Goal: Task Accomplishment & Management: Use online tool/utility

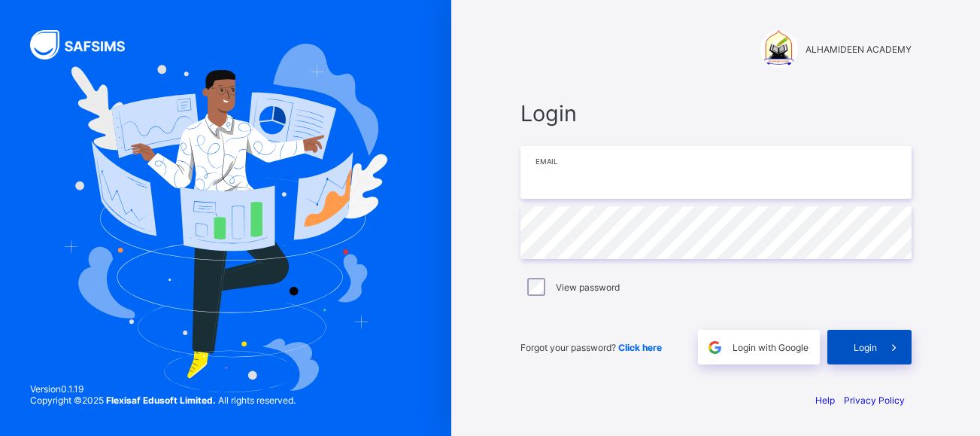
type input "**********"
click at [866, 356] on div "Login" at bounding box center [870, 347] width 84 height 35
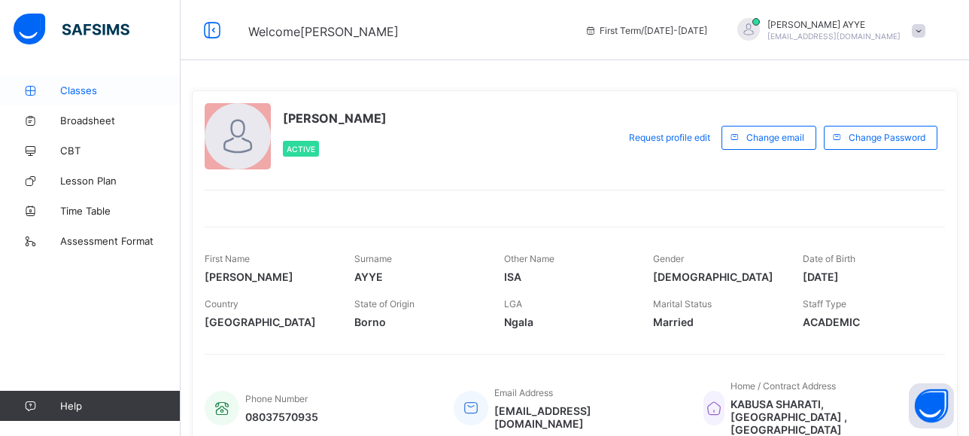
click at [107, 89] on span "Classes" at bounding box center [120, 90] width 120 height 12
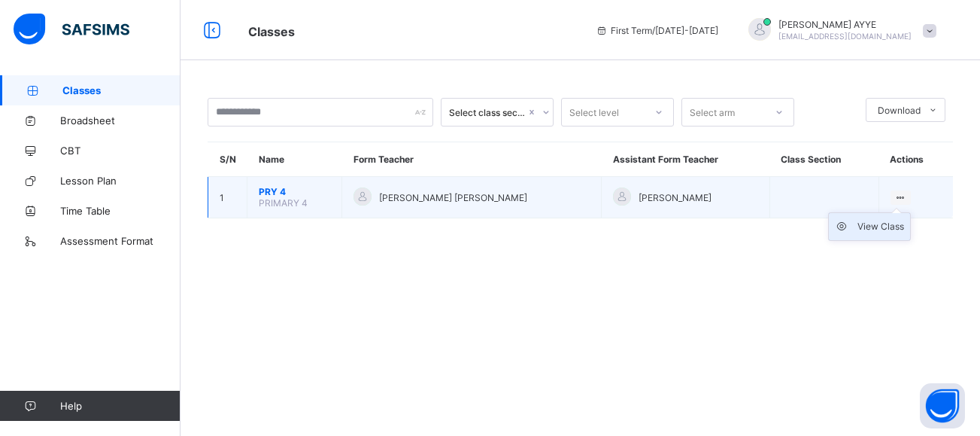
click at [869, 226] on div "View Class" at bounding box center [881, 226] width 47 height 15
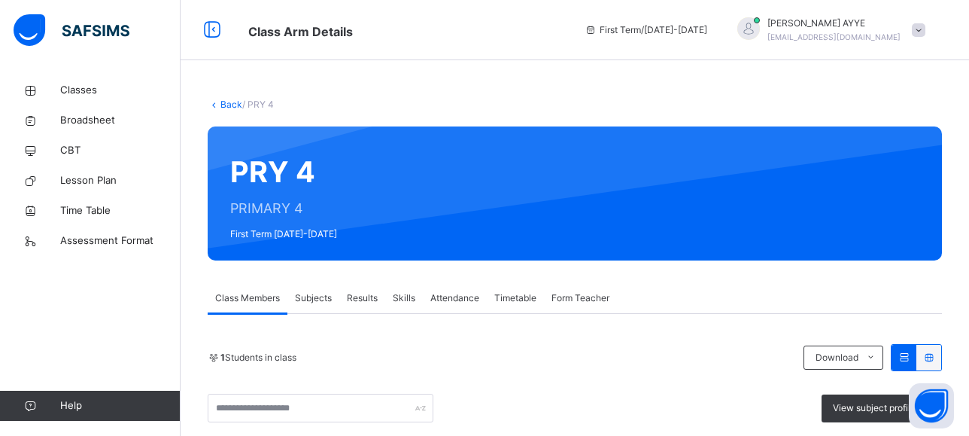
click at [443, 295] on span "Attendance" at bounding box center [454, 298] width 49 height 14
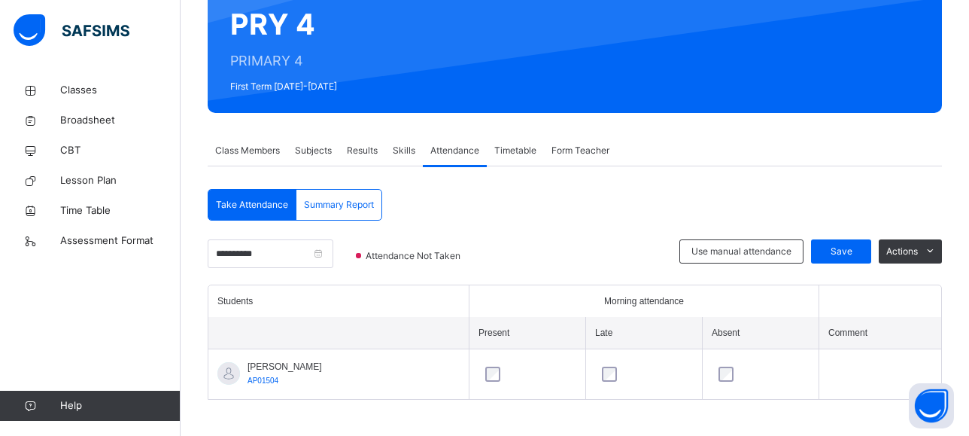
scroll to position [153, 0]
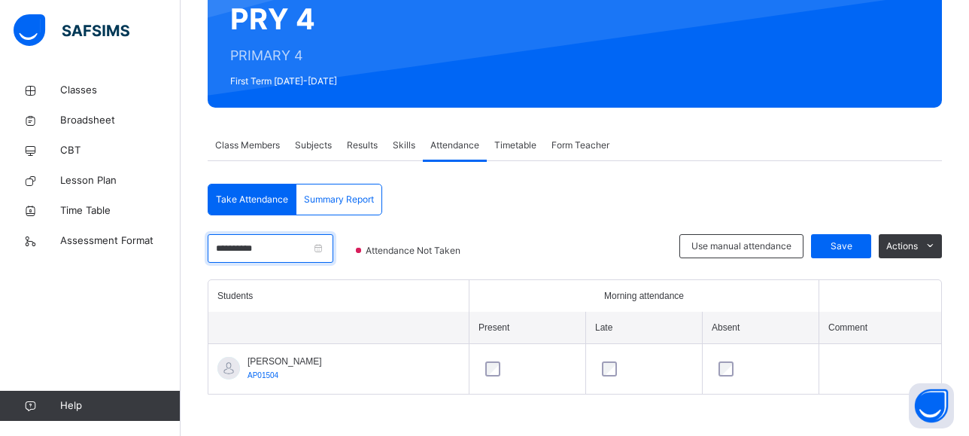
click at [310, 245] on input "**********" at bounding box center [271, 248] width 126 height 29
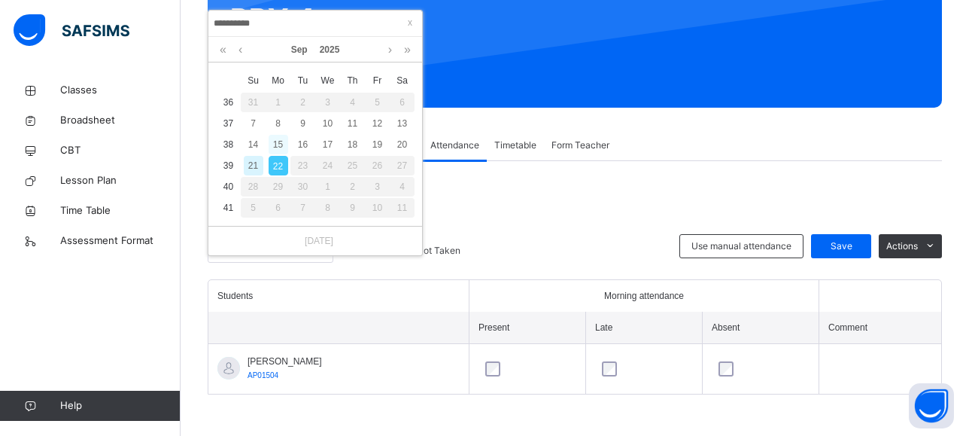
click at [278, 141] on div "15" at bounding box center [279, 145] width 20 height 20
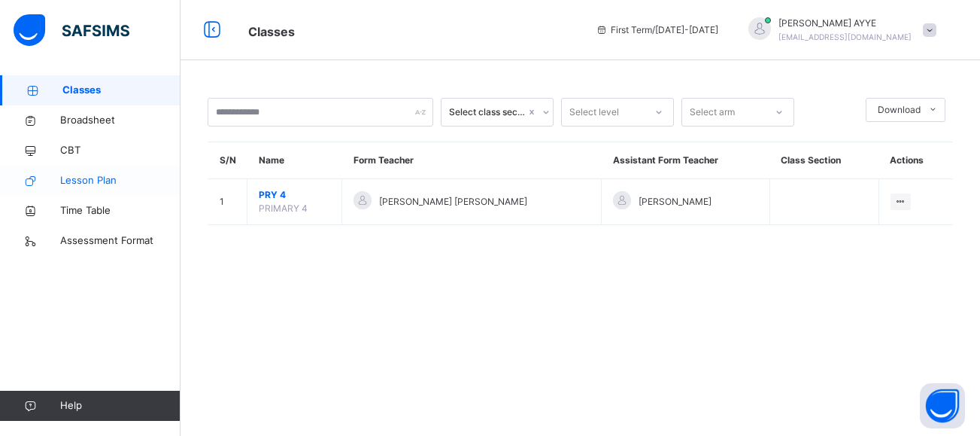
click at [97, 178] on span "Lesson Plan" at bounding box center [120, 180] width 120 height 15
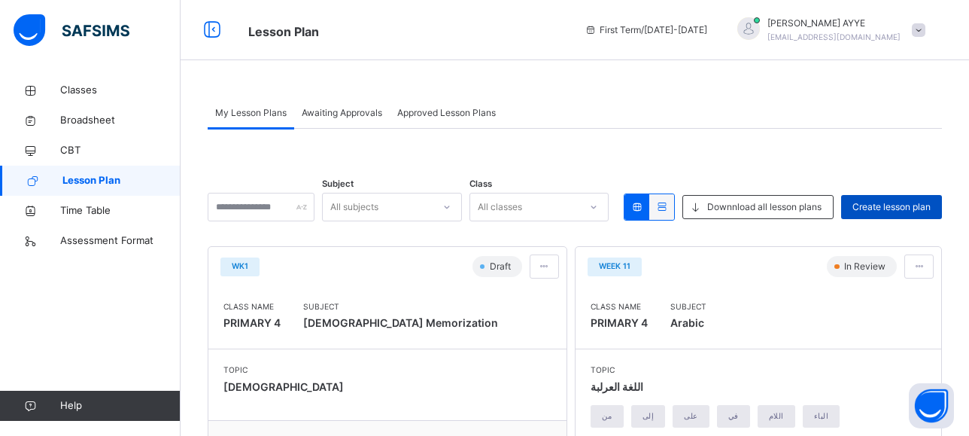
click at [898, 214] on div "Create lesson plan" at bounding box center [891, 207] width 101 height 24
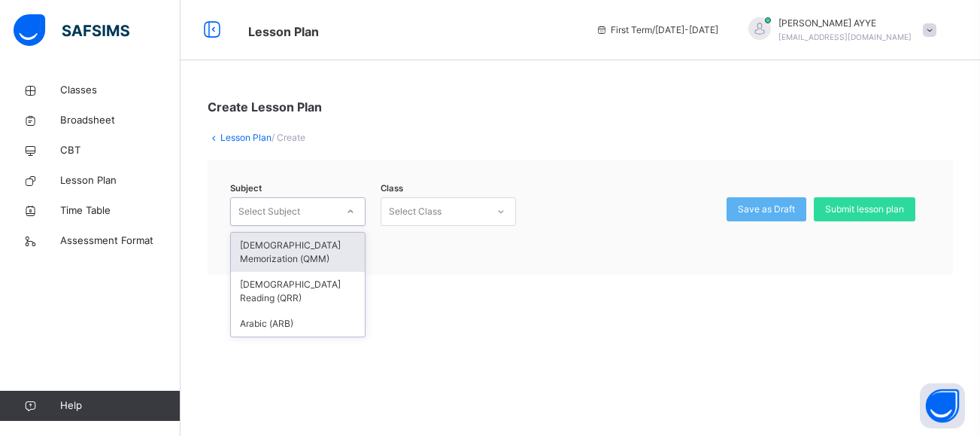
click at [352, 208] on icon at bounding box center [350, 211] width 9 height 15
click at [316, 261] on div "[DEMOGRAPHIC_DATA] Memorization (QMM)" at bounding box center [298, 251] width 134 height 39
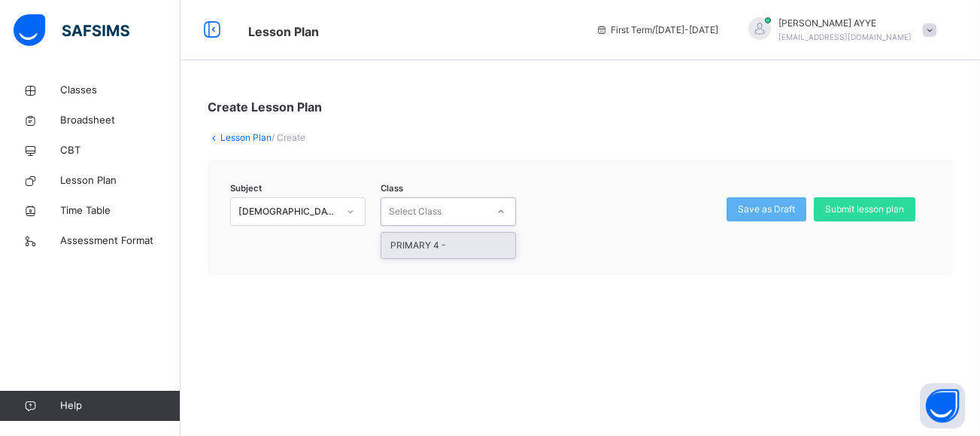
click at [501, 208] on icon at bounding box center [501, 211] width 9 height 15
click at [493, 245] on div "PRIMARY 4 -" at bounding box center [448, 245] width 134 height 26
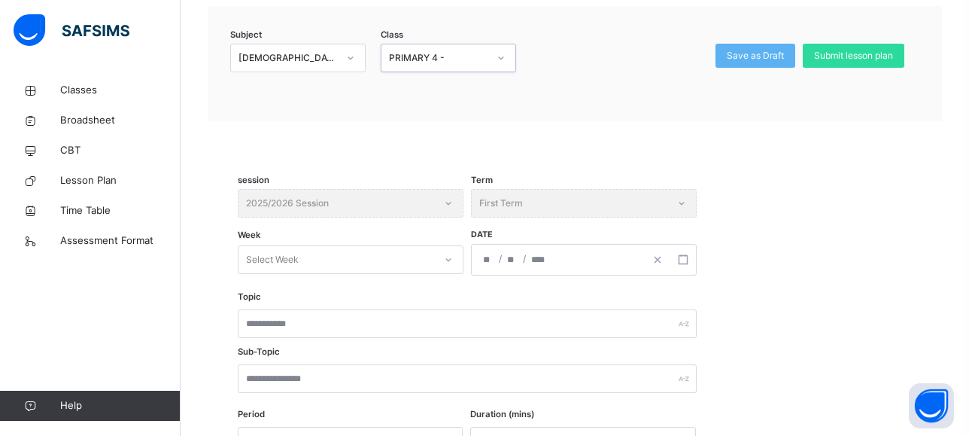
scroll to position [155, 0]
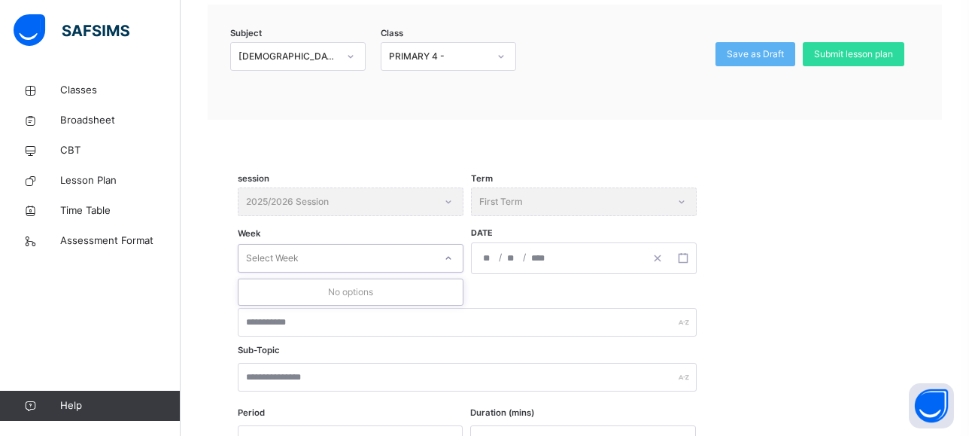
click at [445, 256] on icon at bounding box center [448, 258] width 9 height 15
click at [369, 292] on div "No options" at bounding box center [351, 292] width 224 height 26
type input "*"
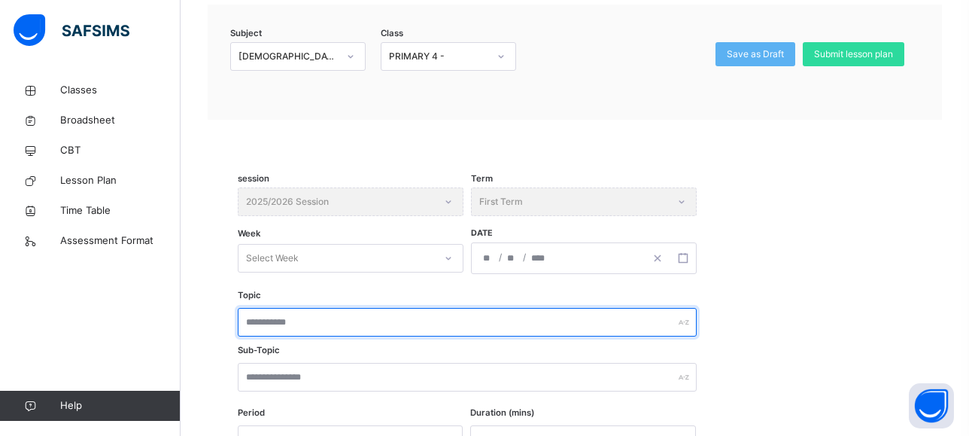
click at [379, 333] on input "text" at bounding box center [467, 322] width 459 height 29
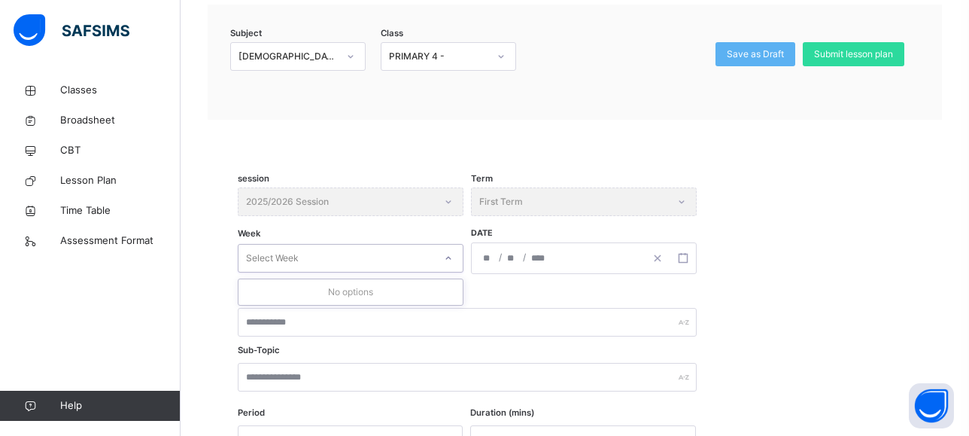
click at [446, 259] on icon at bounding box center [448, 258] width 9 height 15
click at [436, 288] on div "No options" at bounding box center [351, 292] width 224 height 26
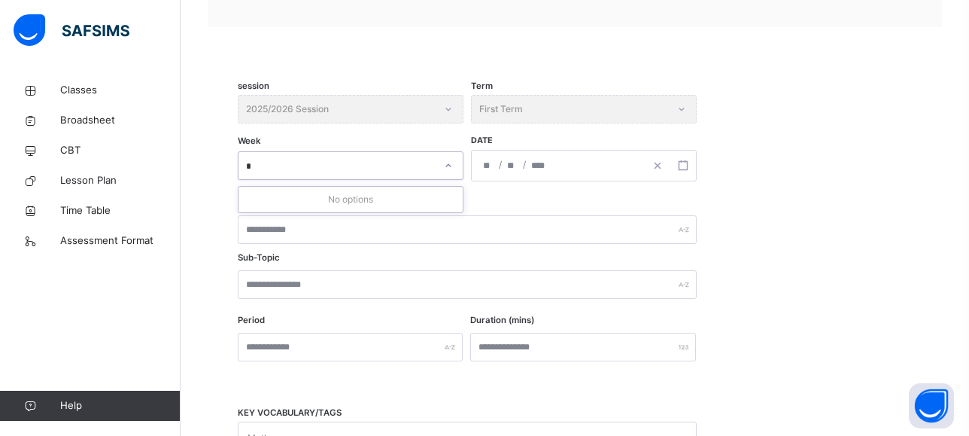
scroll to position [251, 0]
type input "*"
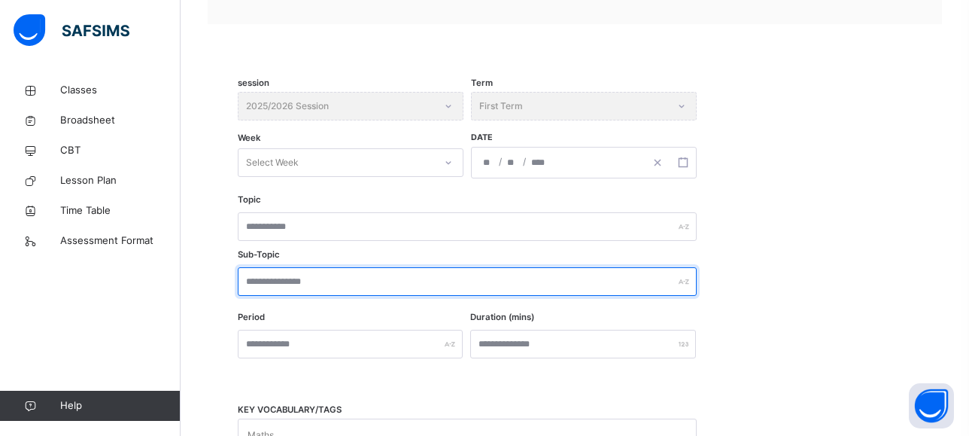
click at [316, 284] on input "text" at bounding box center [467, 281] width 459 height 29
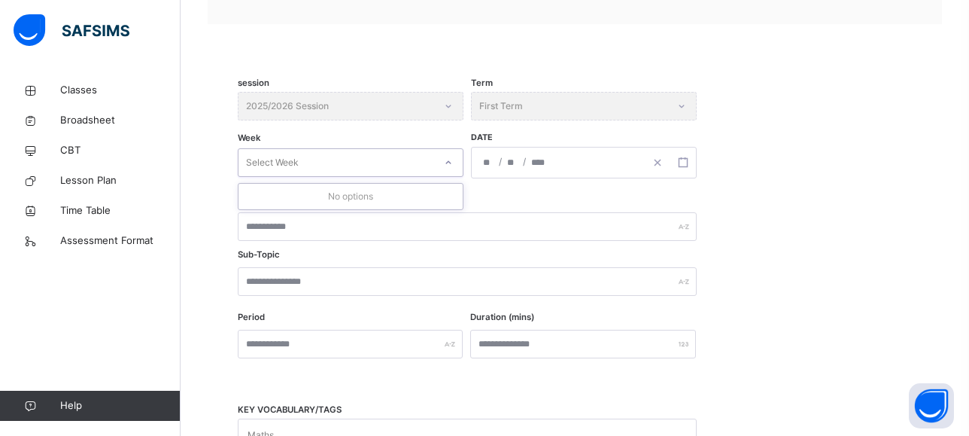
click at [448, 163] on icon at bounding box center [448, 162] width 5 height 3
type input "*"
click at [450, 159] on icon at bounding box center [448, 162] width 9 height 15
type input "*"
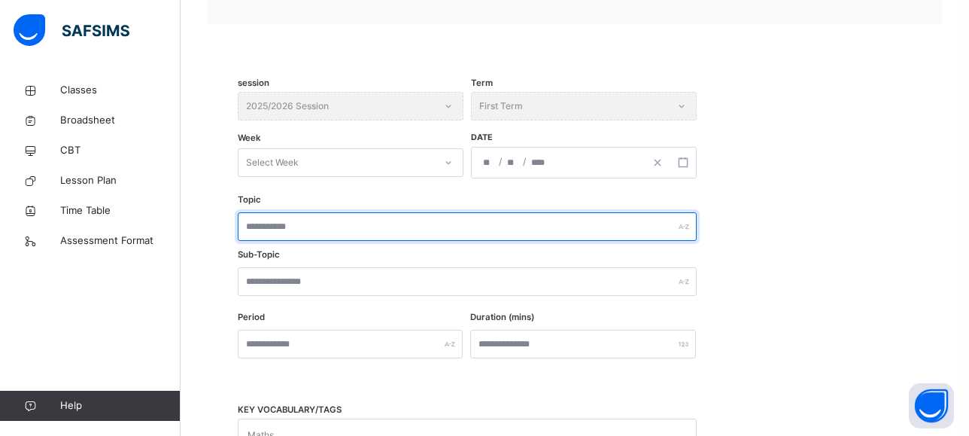
click at [378, 226] on input "text" at bounding box center [467, 226] width 459 height 29
